Goal: Communication & Community: Share content

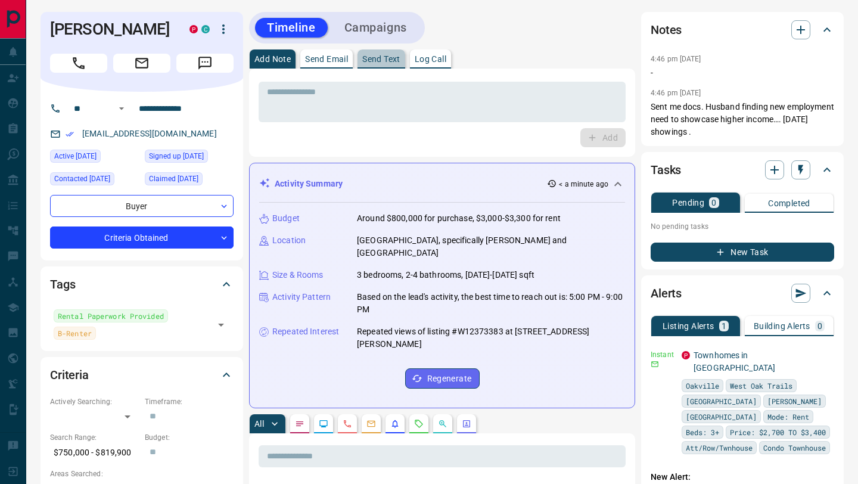
click at [369, 61] on p "Send Text" at bounding box center [381, 59] width 38 height 8
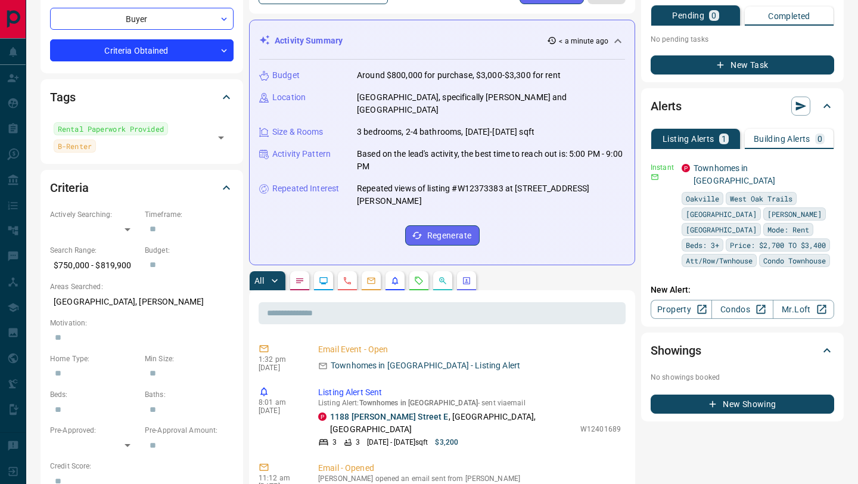
scroll to position [250, 0]
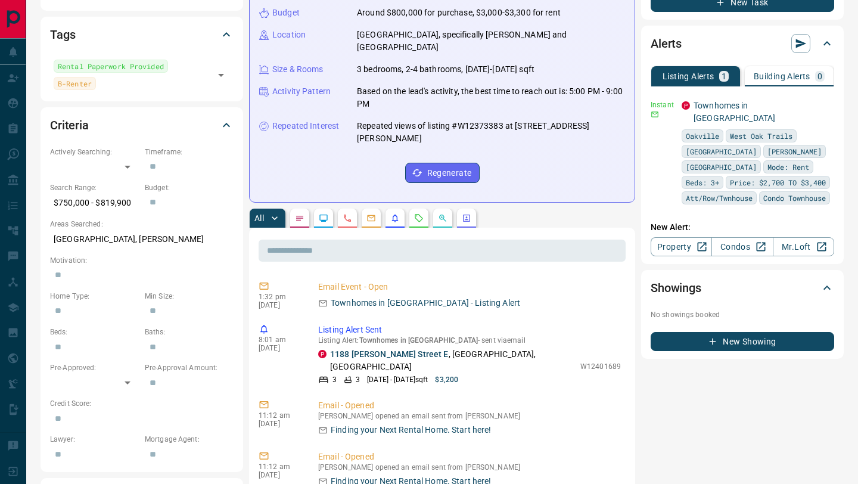
click at [351, 209] on button "button" at bounding box center [347, 218] width 19 height 19
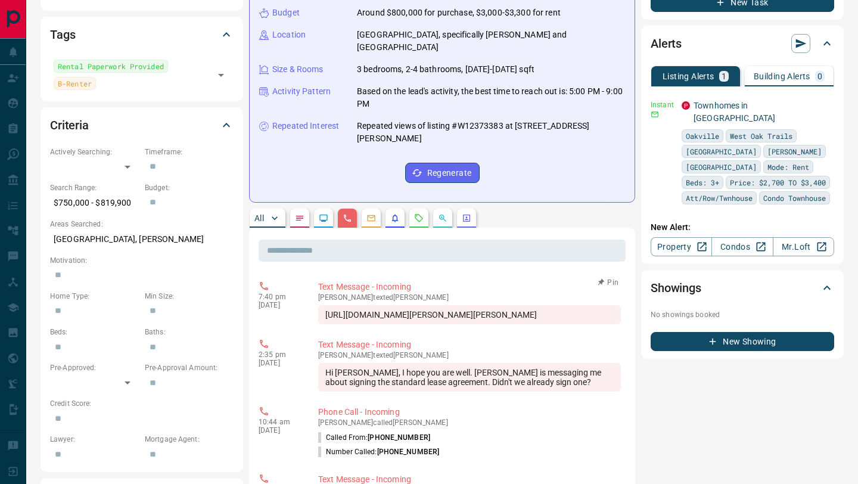
drag, startPoint x: 324, startPoint y: 302, endPoint x: 513, endPoint y: 313, distance: 189.2
click at [513, 313] on div "[URL][DOMAIN_NAME][PERSON_NAME][PERSON_NAME]" at bounding box center [469, 314] width 303 height 19
copy div "[URL][DOMAIN_NAME][PERSON_NAME][PERSON_NAME]"
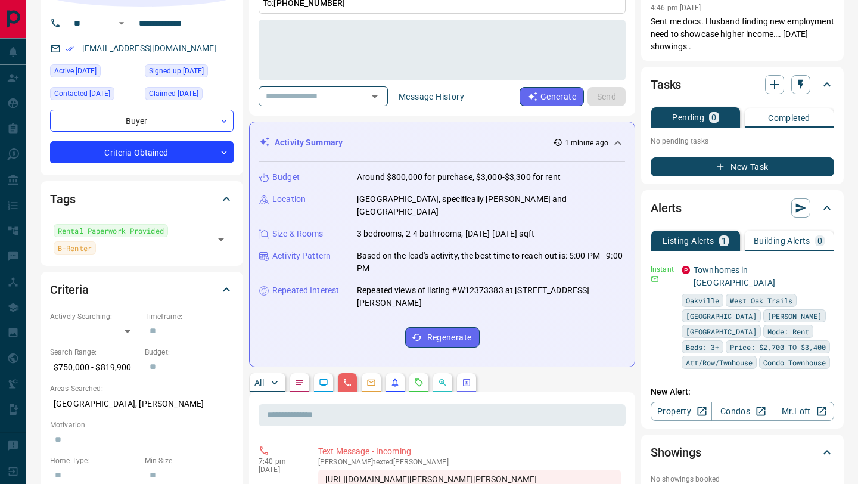
scroll to position [98, 0]
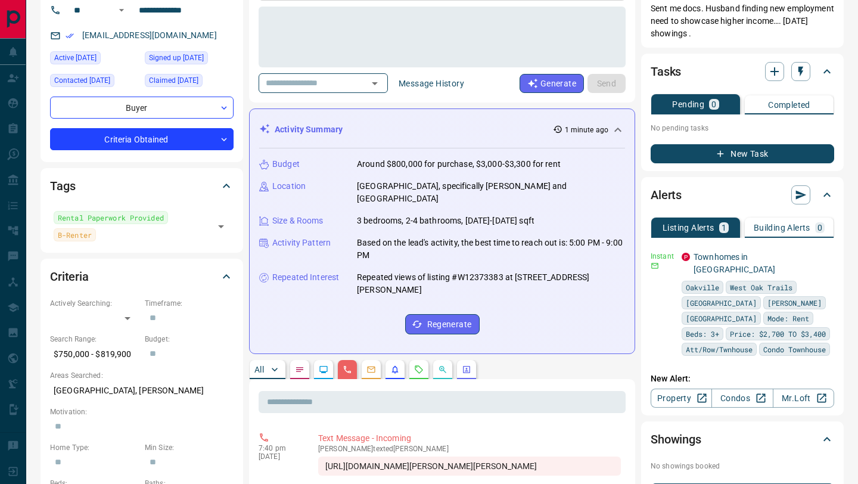
click at [327, 365] on icon "Lead Browsing Activity" at bounding box center [324, 370] width 10 height 10
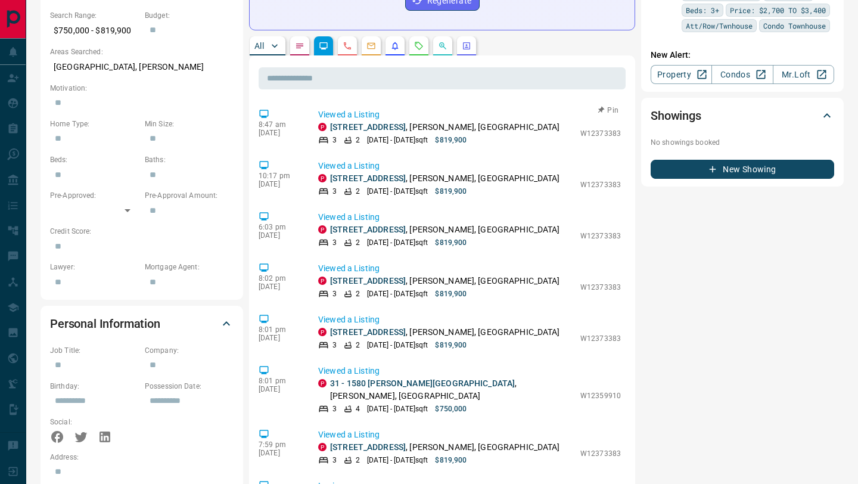
scroll to position [420, 0]
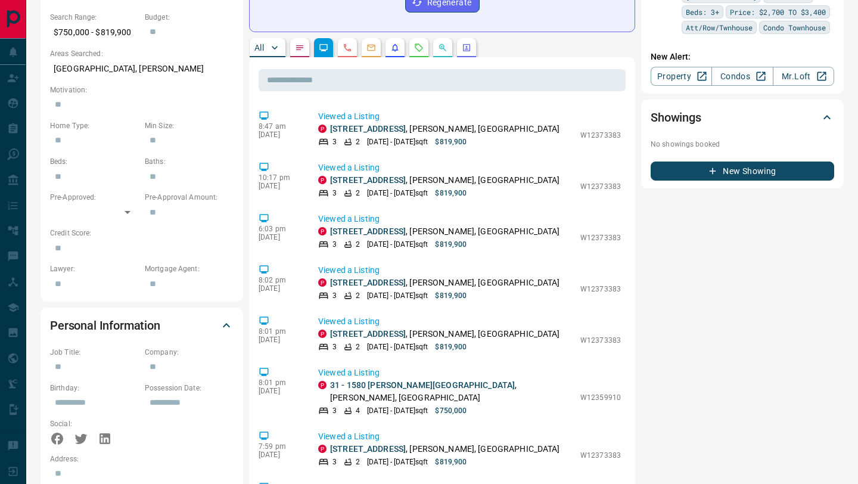
click at [349, 43] on icon "Calls" at bounding box center [348, 48] width 10 height 10
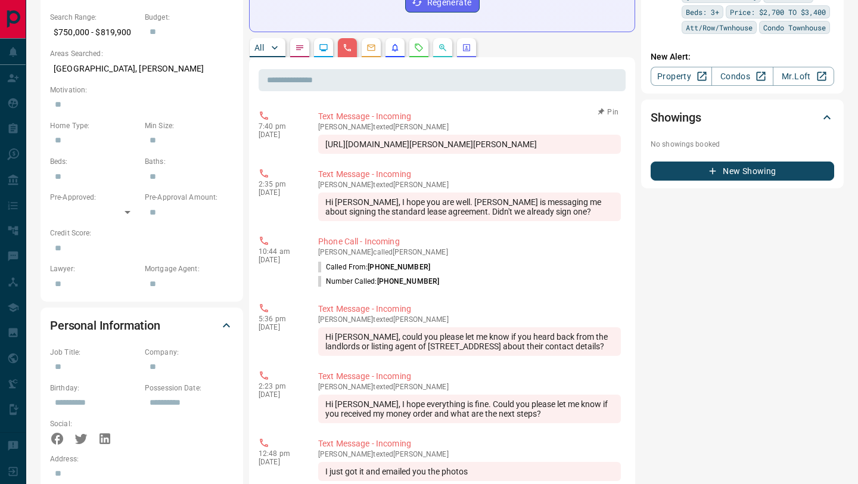
drag, startPoint x: 326, startPoint y: 131, endPoint x: 486, endPoint y: 150, distance: 161.5
click at [486, 150] on div "[URL][DOMAIN_NAME][PERSON_NAME][PERSON_NAME]" at bounding box center [469, 144] width 303 height 19
copy div "[URL][DOMAIN_NAME][PERSON_NAME][PERSON_NAME]"
